Goal: Information Seeking & Learning: Learn about a topic

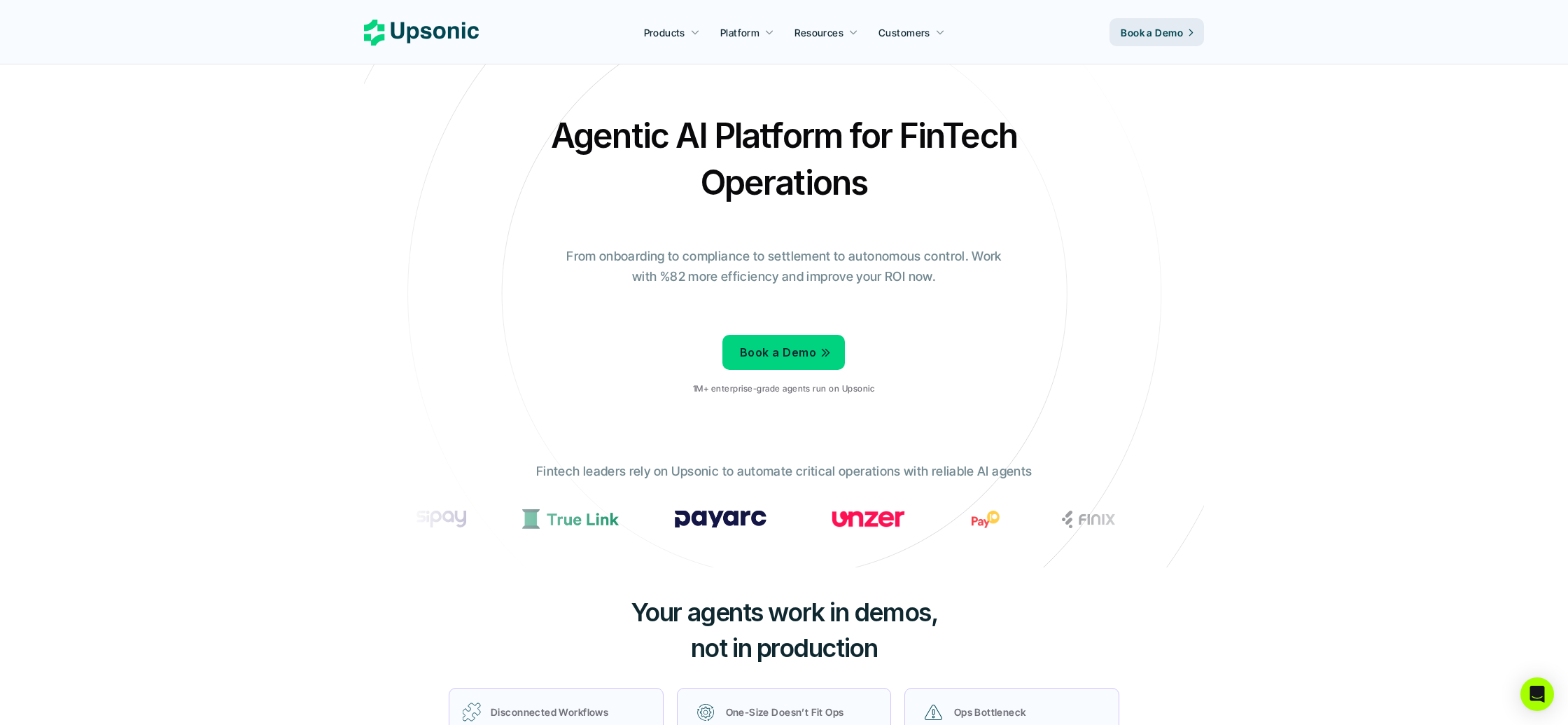
click at [775, 261] on p "From onboarding to compliance to settlement to autonomous control. Work with %8…" at bounding box center [784, 267] width 455 height 40
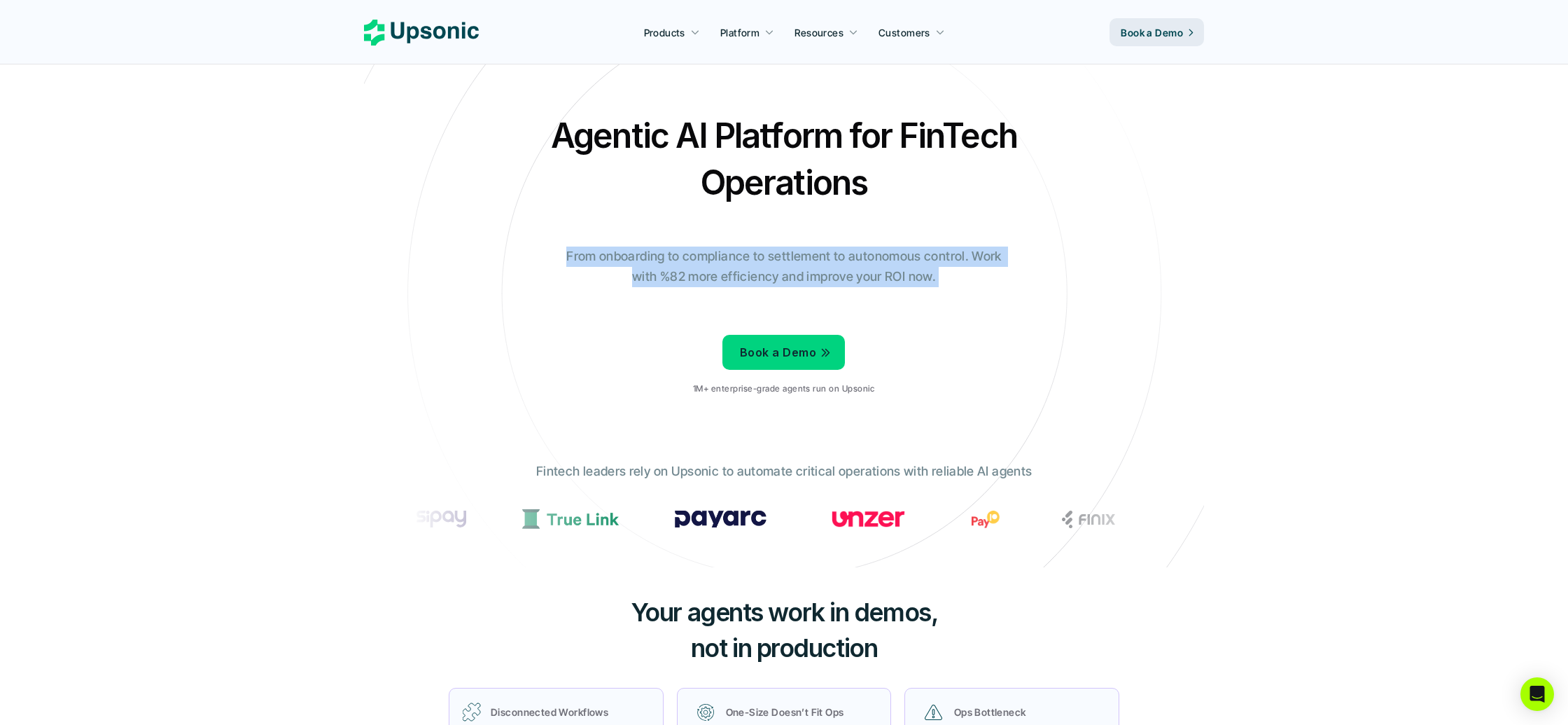
click at [775, 261] on p "From onboarding to compliance to settlement to autonomous control. Work with %8…" at bounding box center [784, 267] width 455 height 40
click at [1013, 307] on div "Agentic AI Platform for FinTech Operations From onboarding to compliance to set…" at bounding box center [784, 259] width 819 height 295
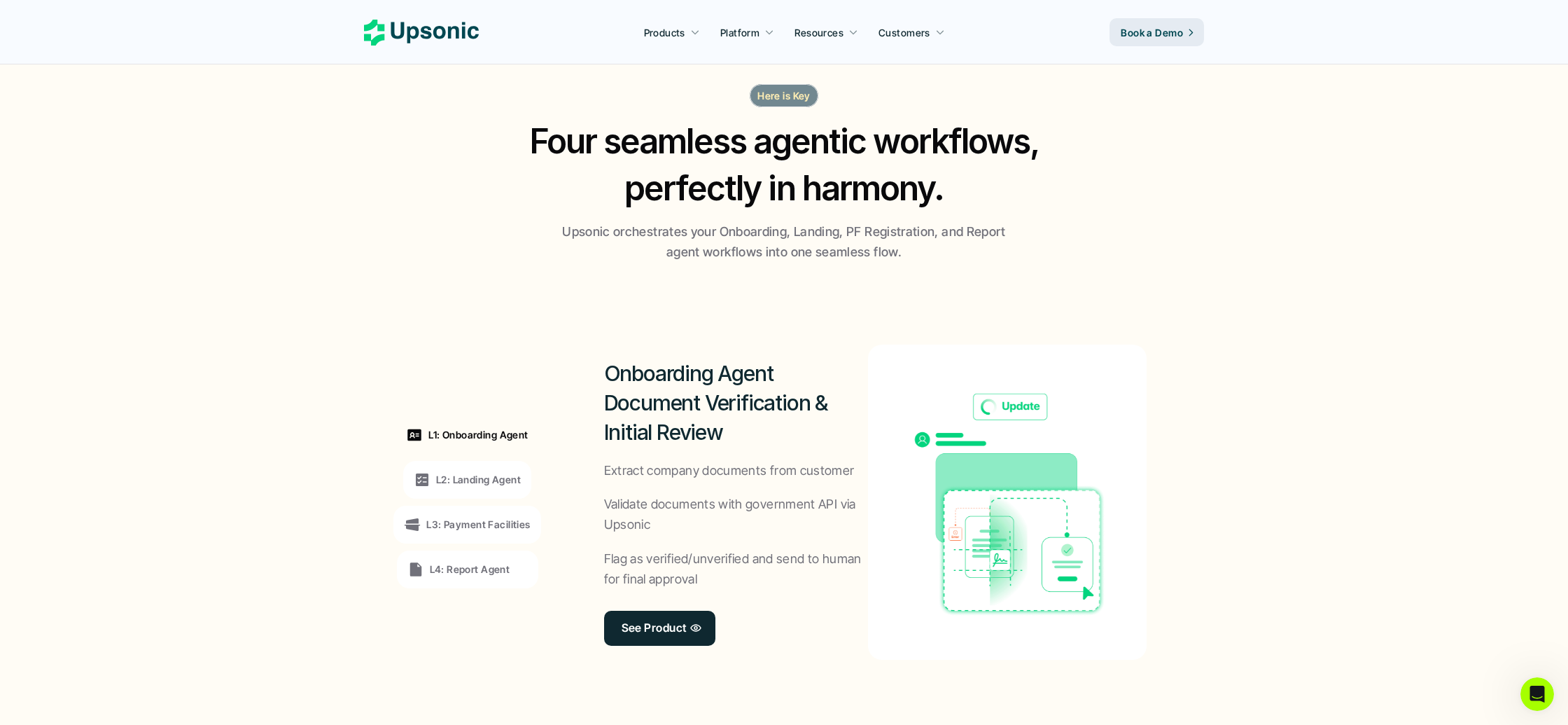
scroll to position [840, 0]
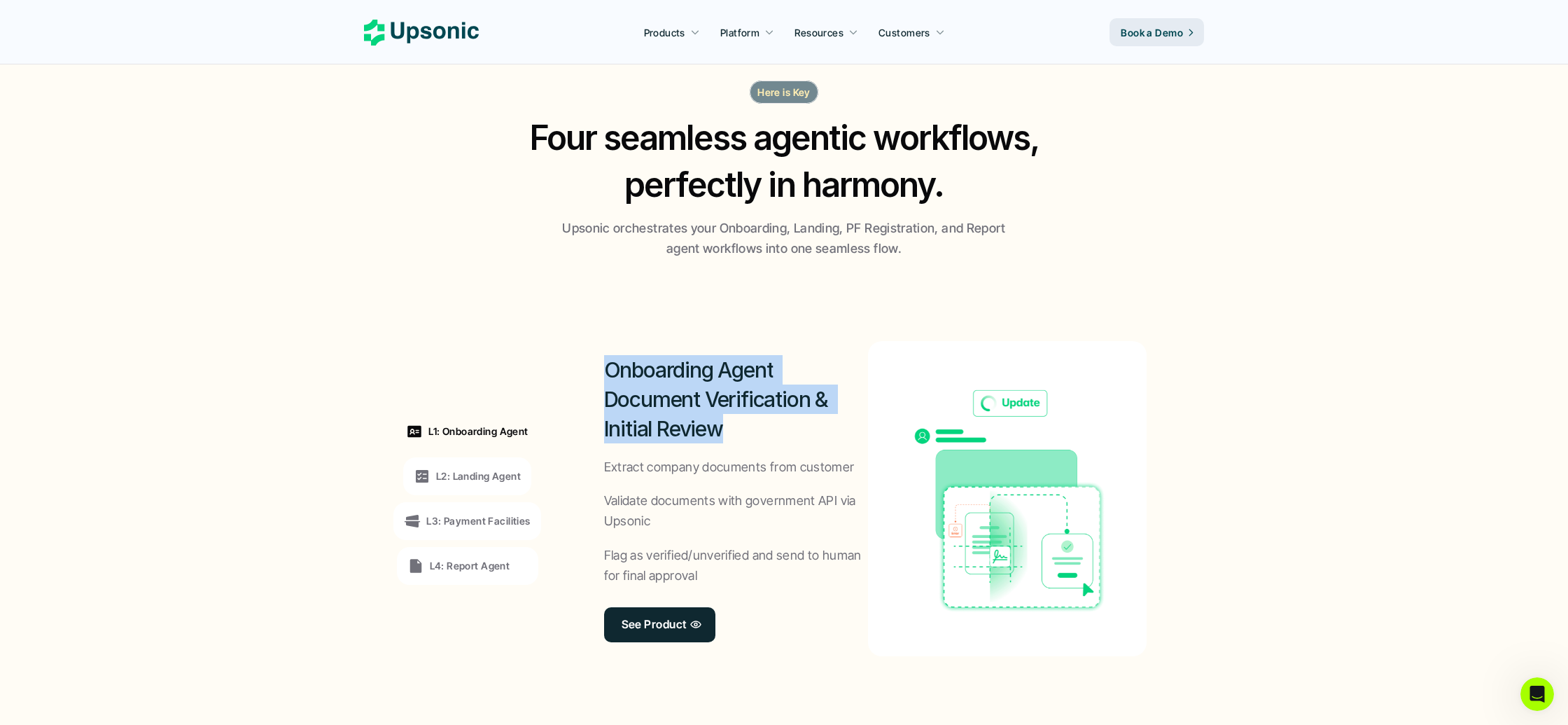
drag, startPoint x: 608, startPoint y: 368, endPoint x: 789, endPoint y: 430, distance: 191.3
click at [789, 430] on h2 "Onboarding Agent Document Verification & Initial Review" at bounding box center [736, 399] width 265 height 88
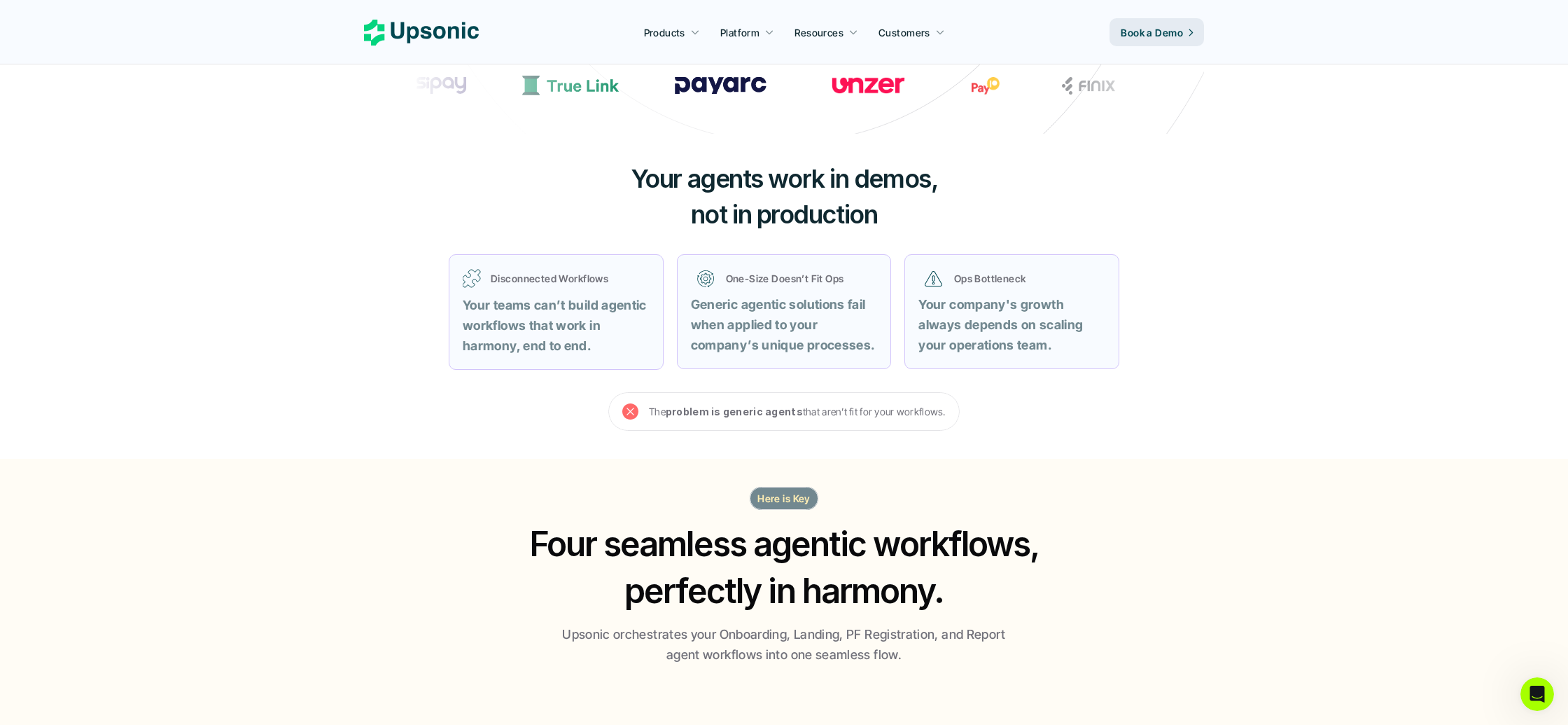
scroll to position [0, 0]
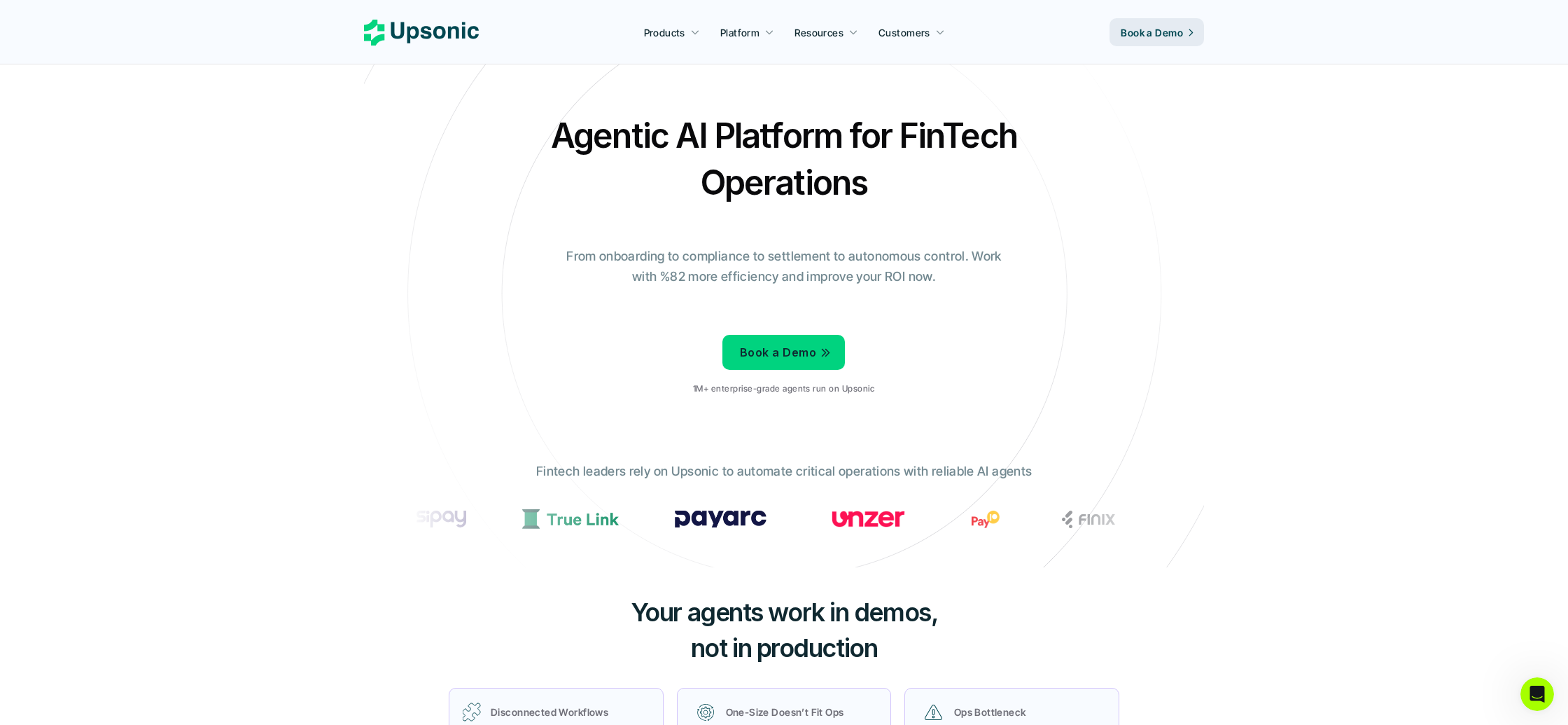
click at [746, 140] on h2 "Agentic AI Platform for FinTech Operations" at bounding box center [784, 159] width 490 height 94
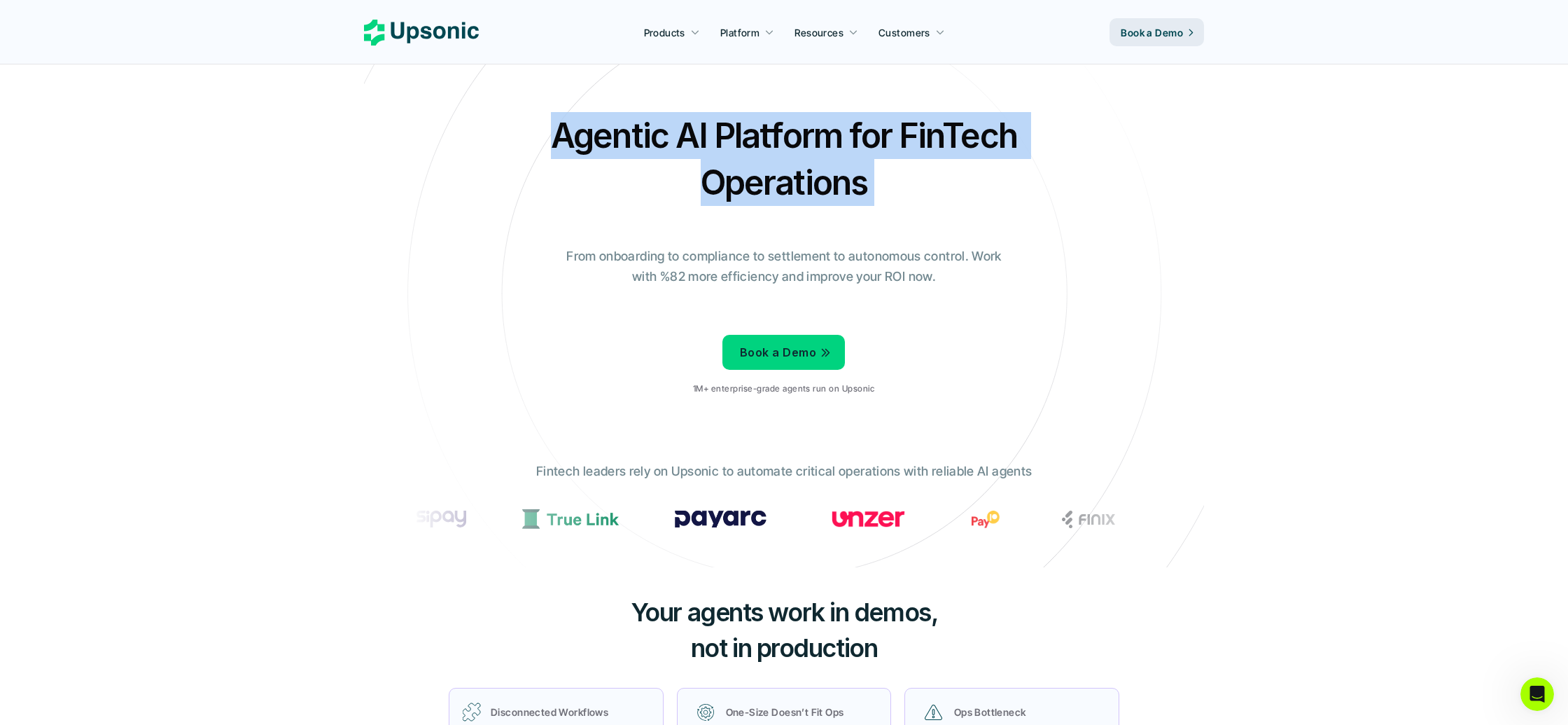
click at [746, 140] on h2 "Agentic AI Platform for FinTech Operations" at bounding box center [784, 159] width 490 height 94
click at [744, 206] on div "Agentic AI Platform for FinTech Operations From onboarding to compliance to set…" at bounding box center [784, 259] width 819 height 295
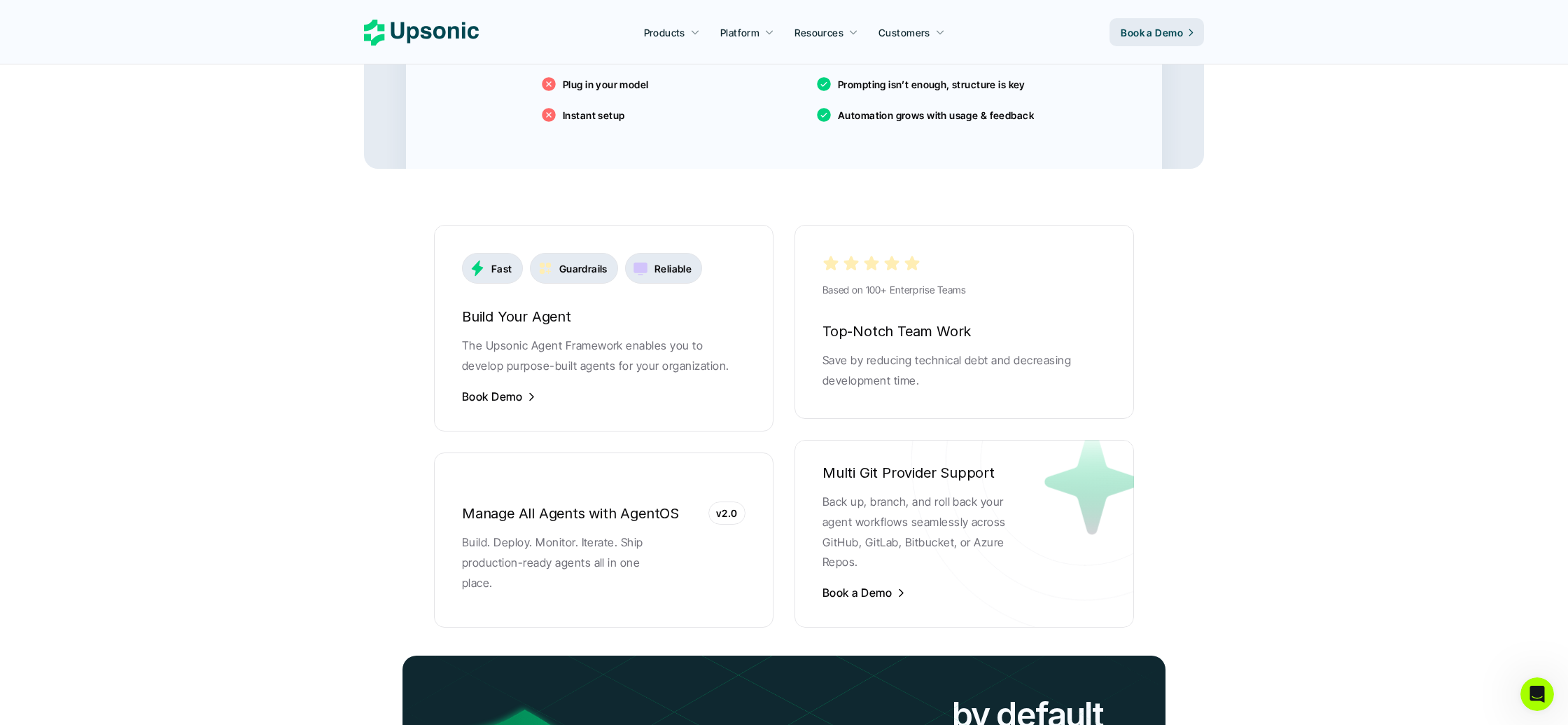
scroll to position [2632, 0]
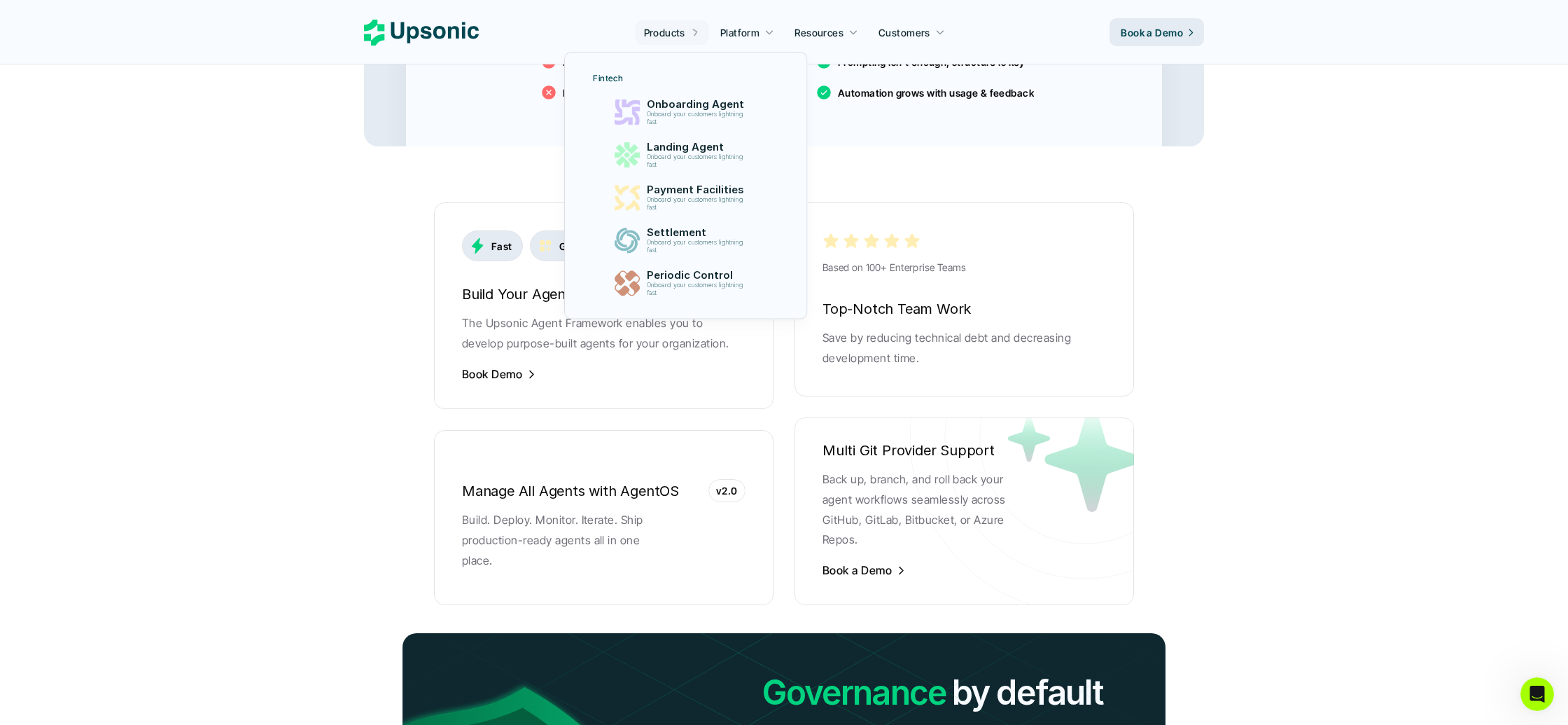
click at [687, 35] on link "Products" at bounding box center [672, 33] width 73 height 25
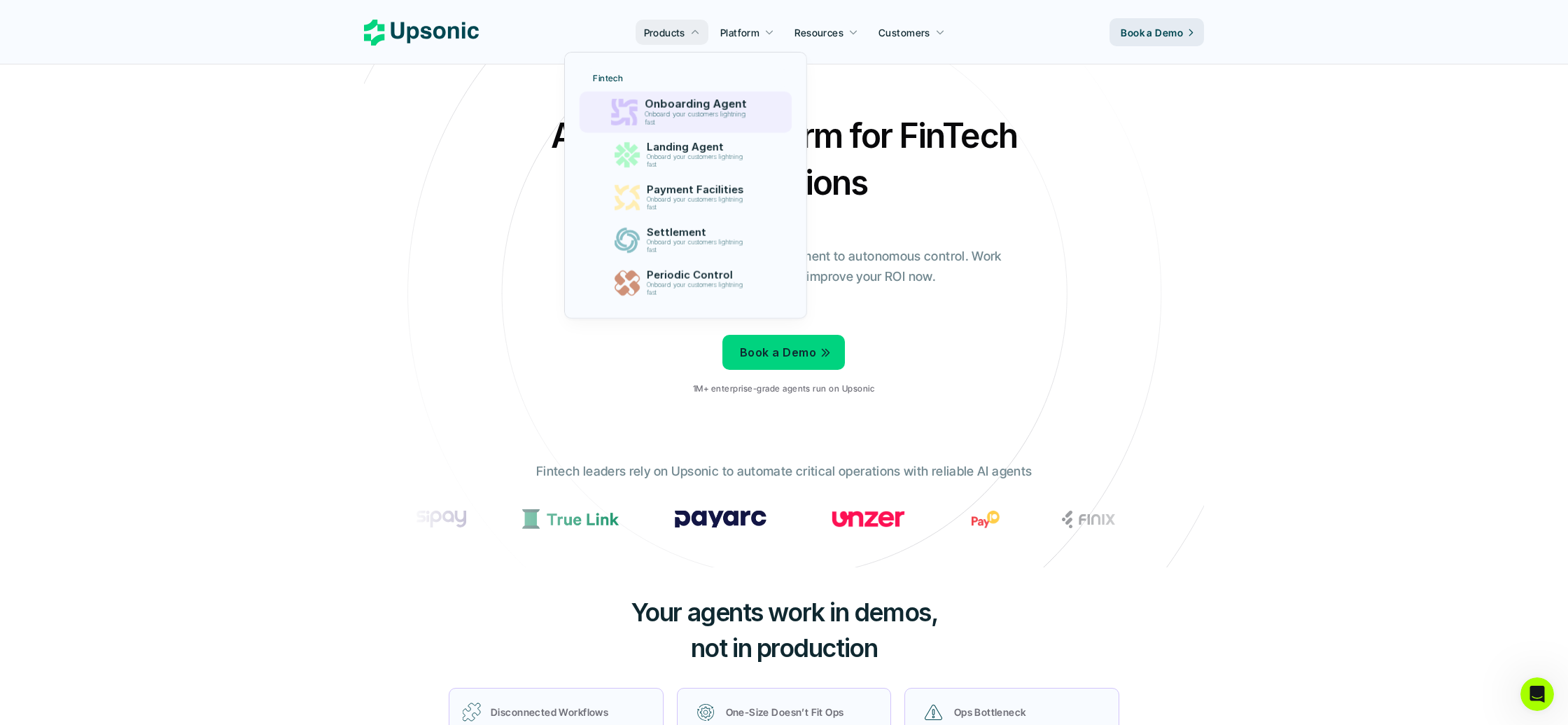
click at [702, 107] on p "Onboarding Agent" at bounding box center [698, 104] width 108 height 13
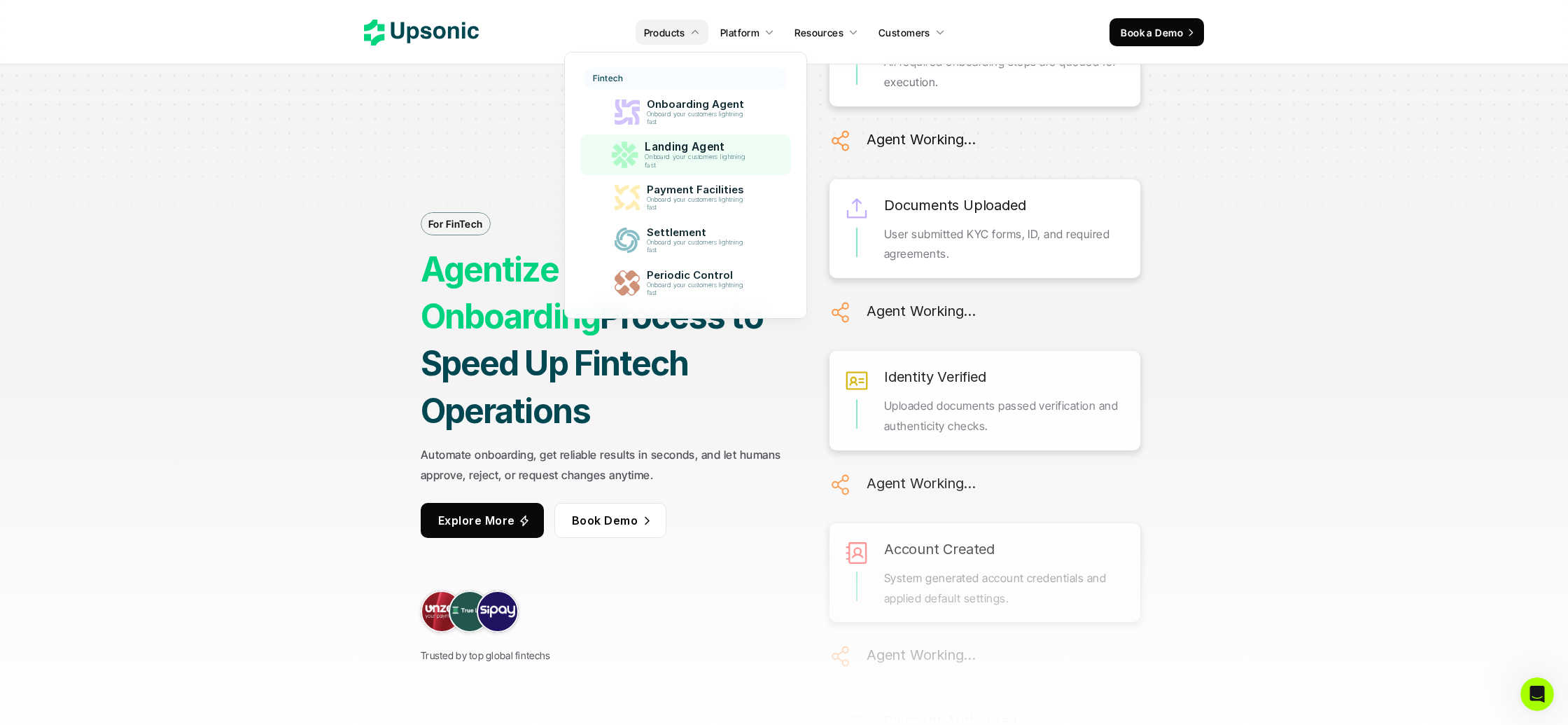
click at [681, 156] on p "Onboard your customers lightning fast" at bounding box center [697, 161] width 106 height 15
